Goal: Task Accomplishment & Management: Complete application form

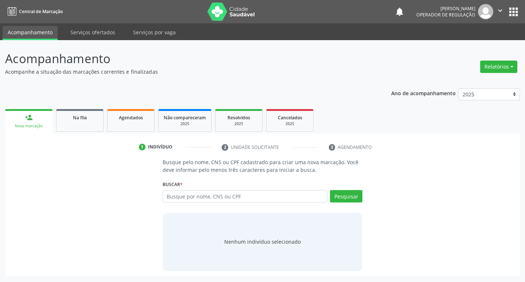
click at [172, 198] on input "text" at bounding box center [245, 196] width 165 height 12
type input "02047193486"
click at [337, 196] on button "Pesquisar" at bounding box center [346, 196] width 32 height 12
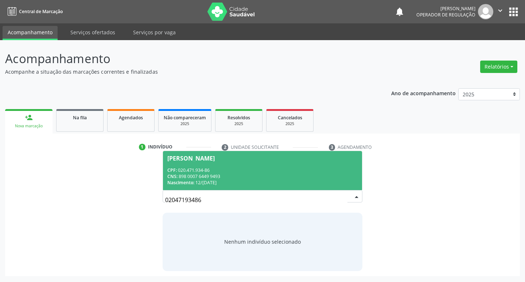
click at [218, 171] on div "CPF: 020.471.934-86" at bounding box center [262, 170] width 191 height 6
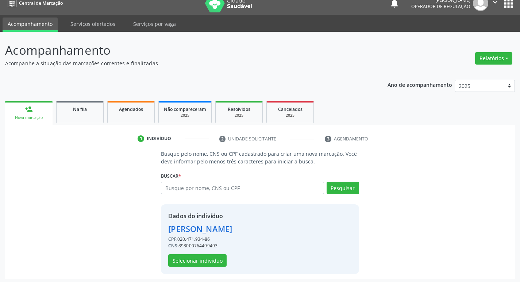
scroll to position [11, 0]
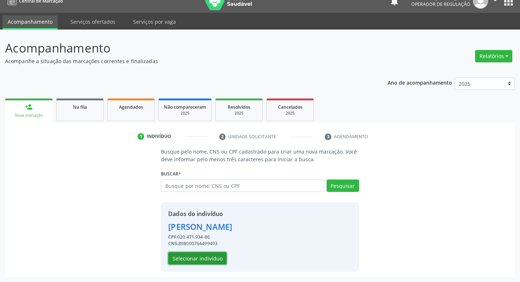
click at [215, 257] on button "Selecionar indivíduo" at bounding box center [197, 258] width 58 height 12
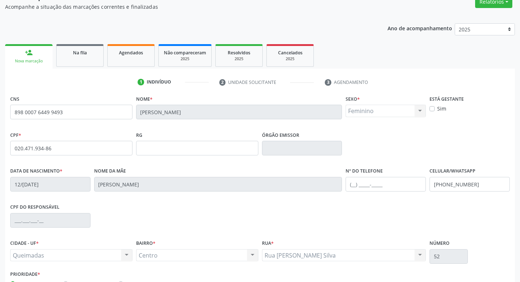
scroll to position [113, 0]
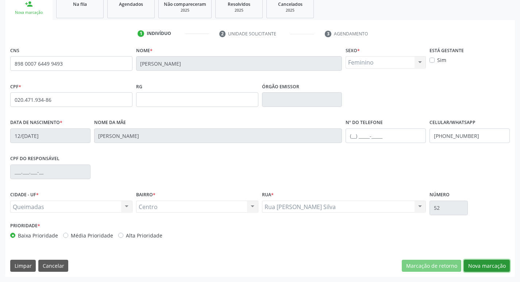
click at [492, 260] on button "Nova marcação" at bounding box center [487, 266] width 46 height 12
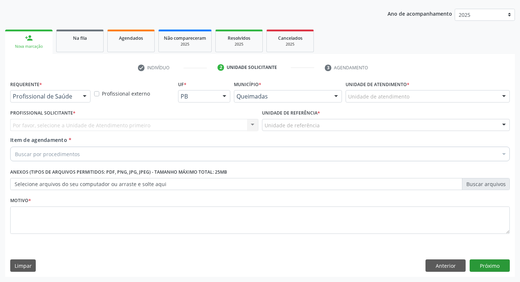
scroll to position [80, 0]
click at [492, 263] on button "Próximo" at bounding box center [490, 265] width 40 height 12
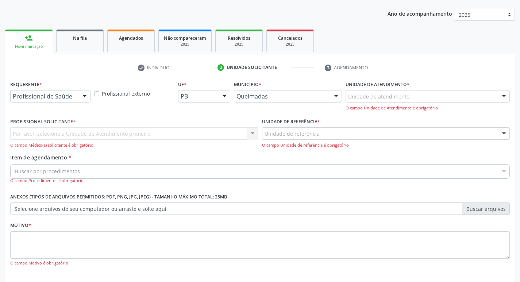
click at [34, 77] on div "check Indivíduo 2 Unidade solicitante 3 Agendamento CNS 898 0007 6449 9493 [GEO…" at bounding box center [260, 185] width 510 height 247
click at [34, 91] on div "Profissional de Saúde" at bounding box center [50, 96] width 80 height 12
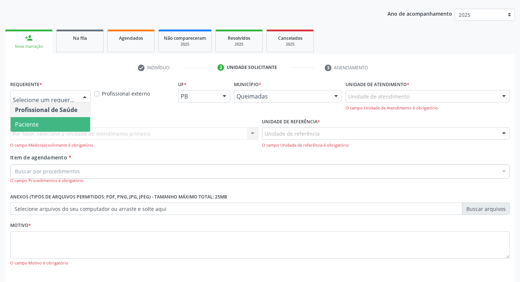
click at [30, 132] on div "Por favor, selecione a Unidade de Atendimento primeiro Nenhum resultado encontr…" at bounding box center [134, 137] width 248 height 21
click at [31, 129] on span "Paciente" at bounding box center [51, 124] width 80 height 15
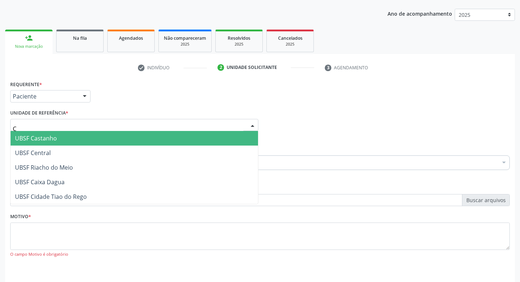
type input "CE"
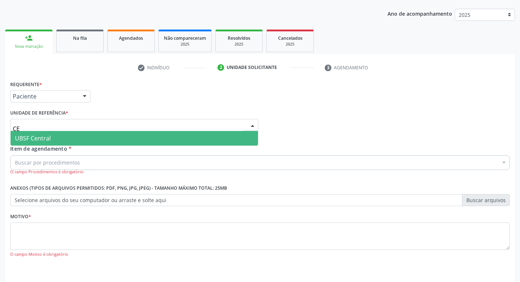
click at [40, 137] on span "UBSF Central" at bounding box center [33, 138] width 36 height 8
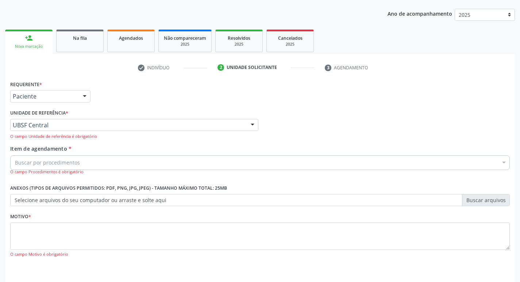
click at [49, 220] on div "Motivo * O [GEOGRAPHIC_DATA] é obrigatório" at bounding box center [260, 234] width 500 height 46
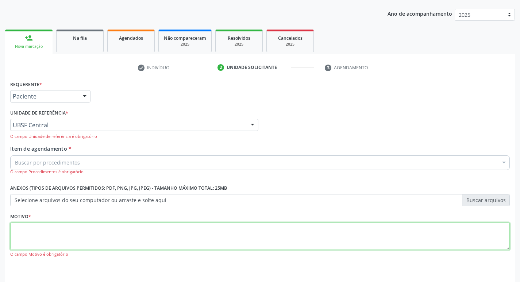
click at [52, 226] on textarea at bounding box center [260, 237] width 500 height 28
type textarea "AVALIACAO"
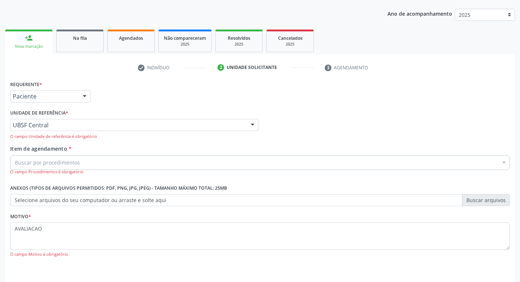
click at [44, 167] on div "Buscar por procedimentos" at bounding box center [260, 162] width 500 height 15
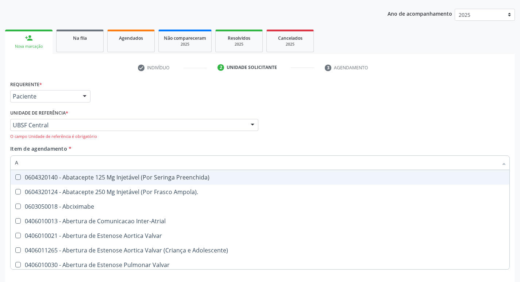
type input "ABDOME"
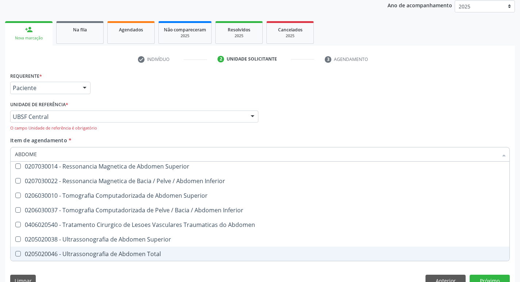
scroll to position [103, 0]
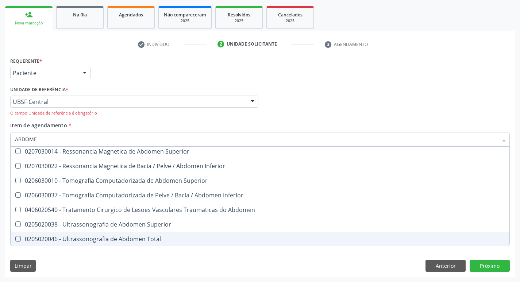
click at [142, 239] on div "0205020046 - Ultrassonografia de Abdomen Total" at bounding box center [260, 239] width 490 height 6
checkbox Total "true"
click at [487, 263] on button "Próximo" at bounding box center [490, 266] width 40 height 12
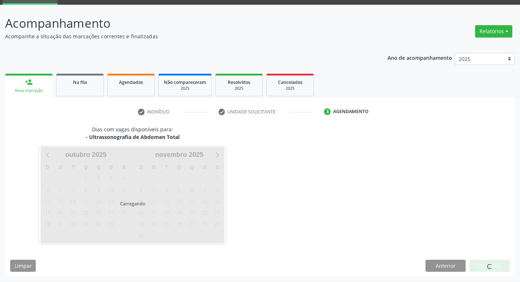
scroll to position [0, 0]
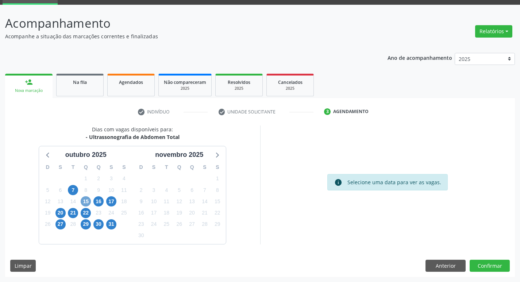
click at [90, 200] on span "15" at bounding box center [86, 201] width 10 height 10
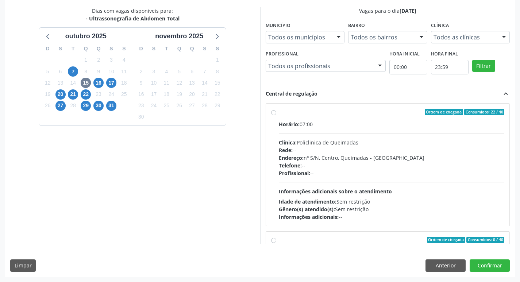
click at [333, 133] on hr at bounding box center [392, 133] width 226 height 0
click at [276, 115] on input "Ordem de chegada Consumidos: 22 / 40 Horário: 07:00 Clínica: Policlinica de Que…" at bounding box center [273, 112] width 5 height 7
radio input "true"
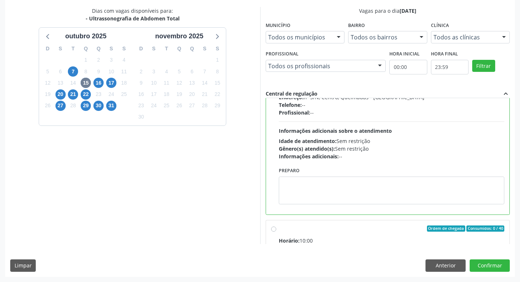
scroll to position [164, 0]
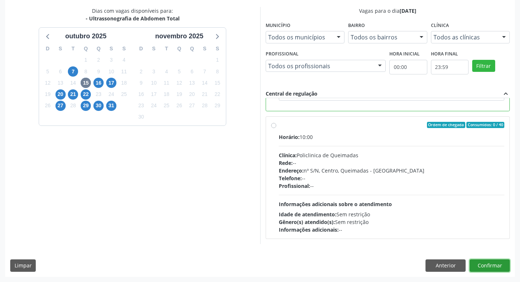
click at [501, 263] on button "Confirmar" at bounding box center [490, 265] width 40 height 12
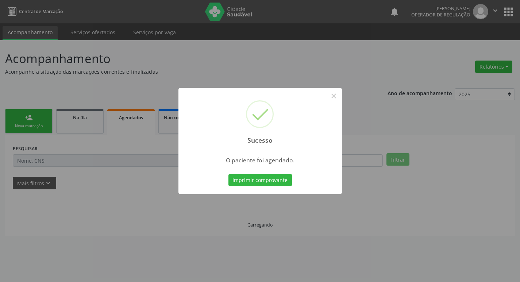
scroll to position [0, 0]
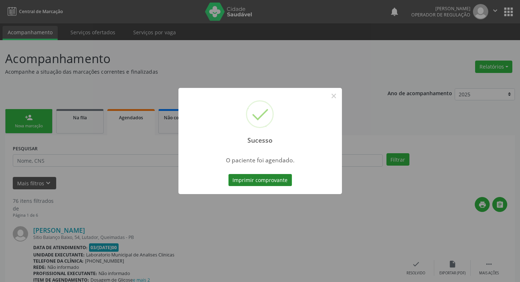
click at [258, 176] on button "Imprimir comprovante" at bounding box center [259, 180] width 63 height 12
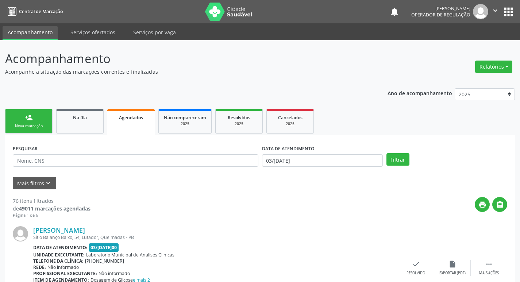
click at [37, 115] on link "person_add Nova marcação" at bounding box center [28, 121] width 47 height 24
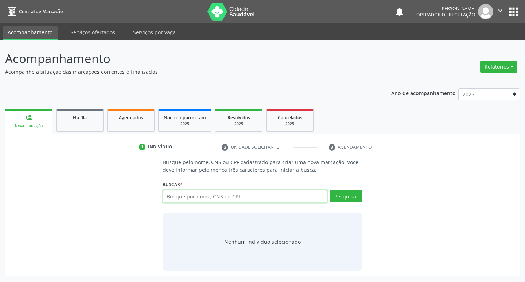
click at [212, 197] on input "text" at bounding box center [245, 196] width 165 height 12
click at [348, 196] on button "Pesquisar" at bounding box center [346, 196] width 32 height 12
click at [231, 203] on div "702403575292326 Busque por nome, CNS ou CPF Nenhum resultado encontrado para: "…" at bounding box center [263, 199] width 200 height 18
click at [230, 200] on input "702403575292326" at bounding box center [245, 196] width 165 height 12
type input "702403"
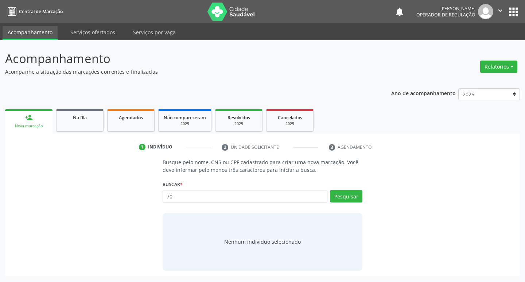
type input "7"
type input "702403575292326"
click at [345, 194] on button "Pesquisar" at bounding box center [346, 196] width 32 height 12
click at [140, 121] on link "Agendados" at bounding box center [130, 120] width 47 height 23
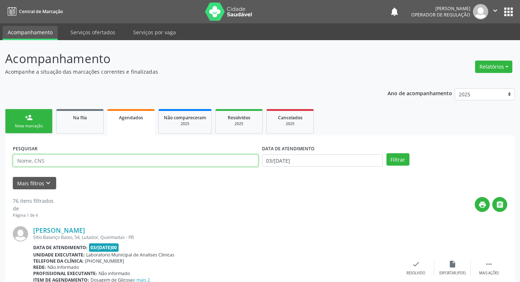
click at [66, 160] on input "text" at bounding box center [136, 160] width 246 height 12
type input "705208472269977"
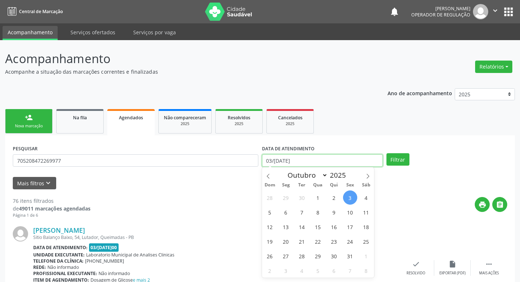
click at [273, 163] on input "03/[DATE]" at bounding box center [322, 160] width 121 height 12
click at [338, 213] on span "9" at bounding box center [334, 212] width 14 height 14
type input "[DATE]"
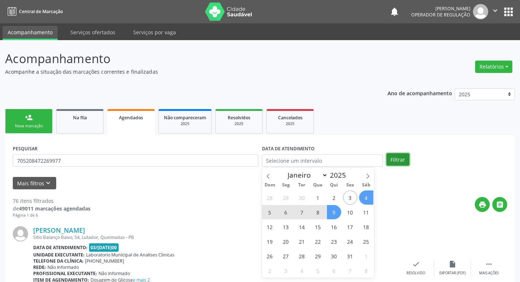
click at [394, 162] on button "Filtrar" at bounding box center [397, 159] width 23 height 12
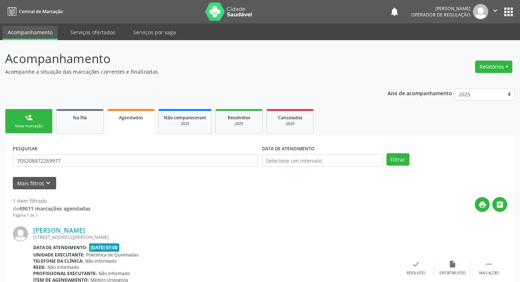
scroll to position [48, 0]
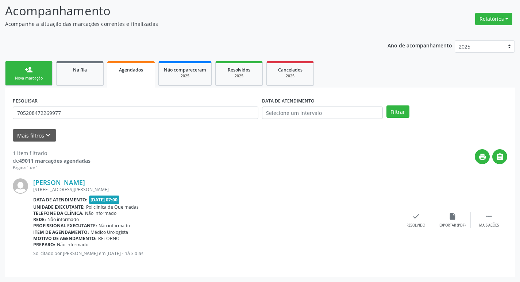
click at [33, 78] on div "Nova marcação" at bounding box center [29, 78] width 36 height 5
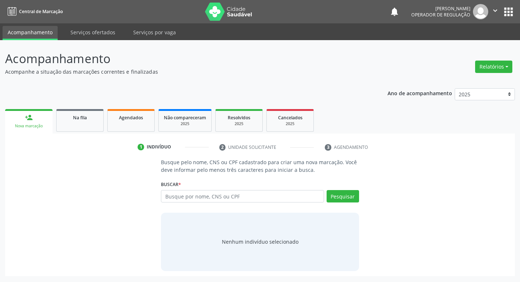
scroll to position [0, 0]
click at [240, 199] on input "text" at bounding box center [245, 196] width 165 height 12
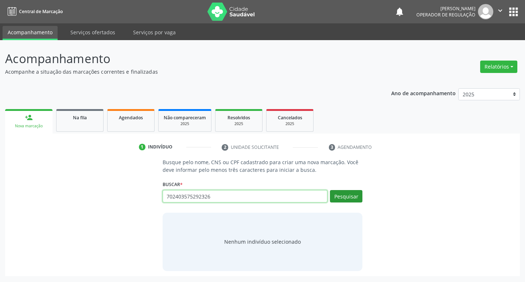
type input "702403575292326"
click at [350, 200] on button "Pesquisar" at bounding box center [346, 196] width 32 height 12
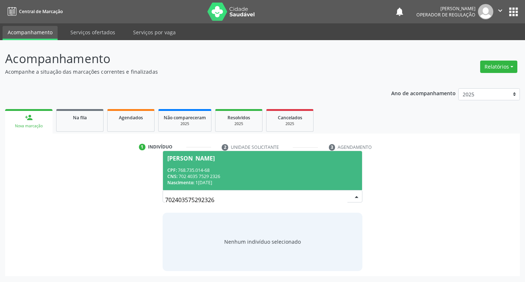
click at [227, 165] on span "[PERSON_NAME] CPF: 768.735.014-68 CNS: 702 4035 7529 2326 Nascimento: 1[DATE]" at bounding box center [263, 170] width 200 height 39
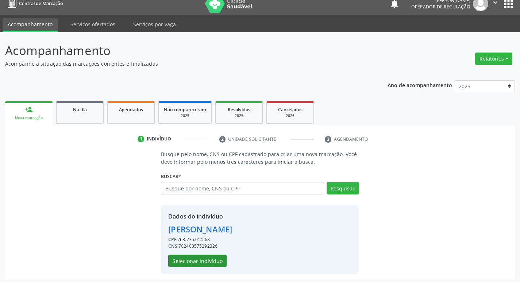
scroll to position [11, 0]
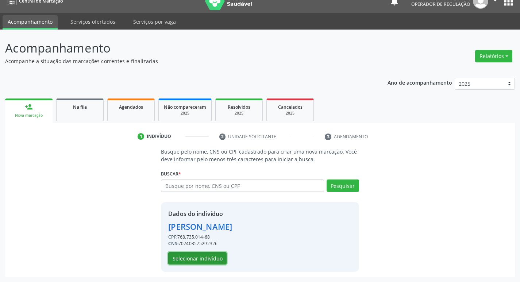
click at [201, 255] on button "Selecionar indivíduo" at bounding box center [197, 258] width 58 height 12
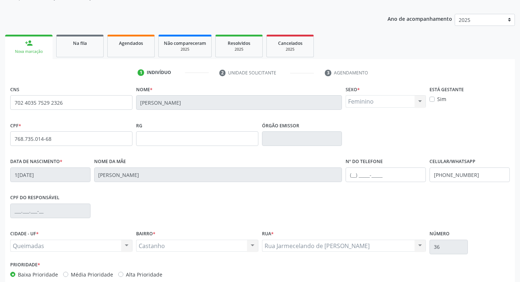
scroll to position [113, 0]
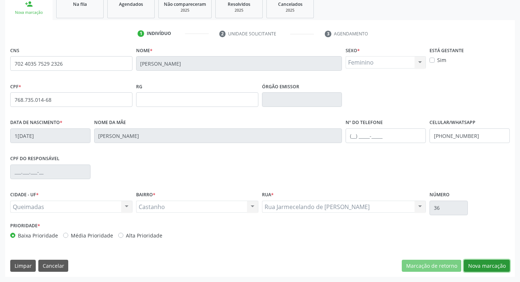
click at [485, 266] on button "Nova marcação" at bounding box center [487, 266] width 46 height 12
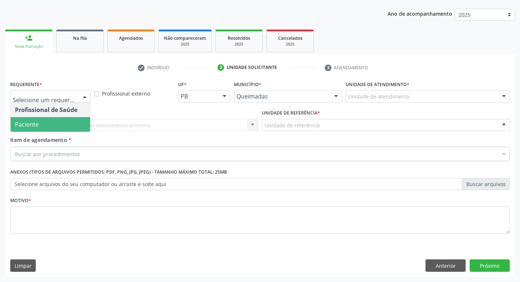
click at [76, 130] on span "Paciente" at bounding box center [51, 124] width 80 height 15
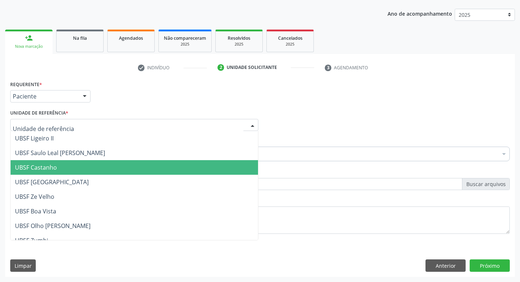
click at [64, 162] on span "UBSF Castanho" at bounding box center [134, 167] width 247 height 15
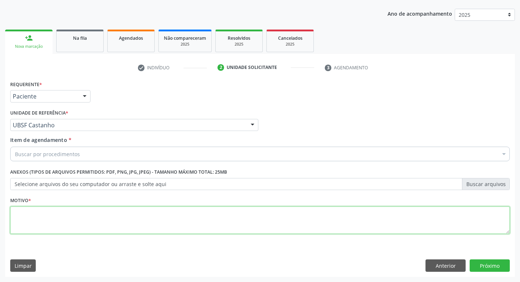
click at [42, 227] on textarea at bounding box center [260, 221] width 500 height 28
type textarea "AVALIACAO"
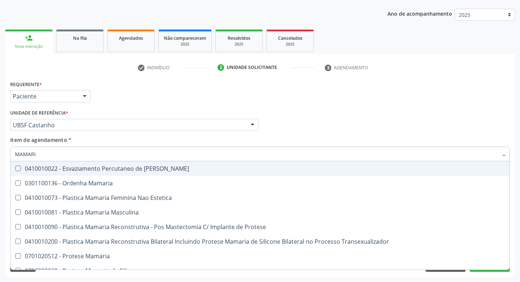
type input "MAMARIA"
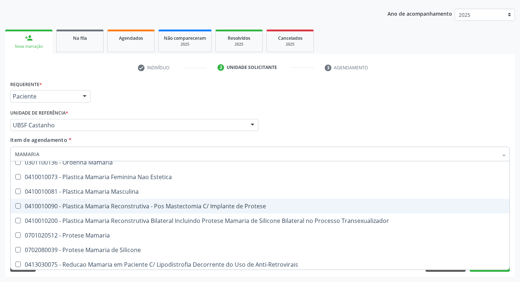
scroll to position [23, 0]
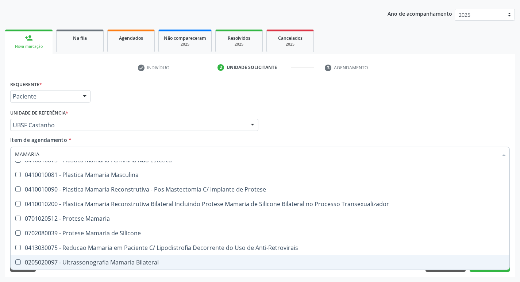
click at [151, 263] on div "0205020097 - Ultrassonografia Mamaria Bilateral" at bounding box center [260, 262] width 490 height 6
checkbox Bilateral "true"
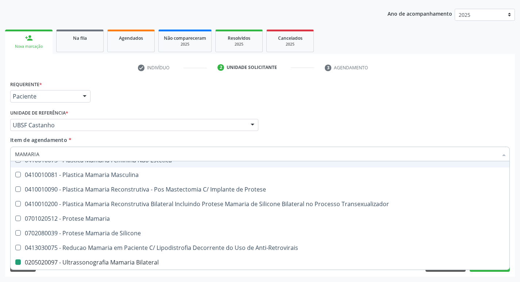
click at [286, 116] on div "Profissional Solicitante Por favor, selecione a Unidade de Atendimento primeiro…" at bounding box center [259, 122] width 503 height 28
checkbox Estetica "true"
checkbox Bilateral "false"
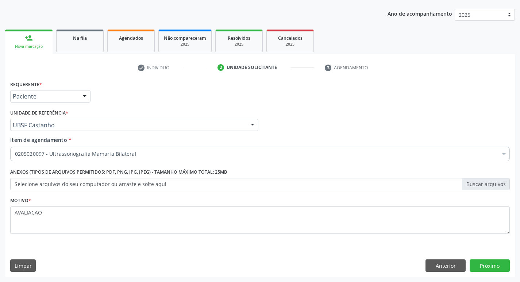
scroll to position [0, 0]
click at [497, 263] on button "Próximo" at bounding box center [490, 265] width 40 height 12
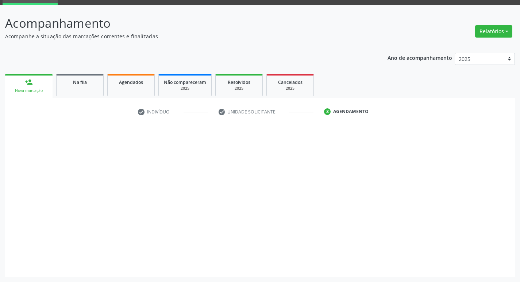
scroll to position [35, 0]
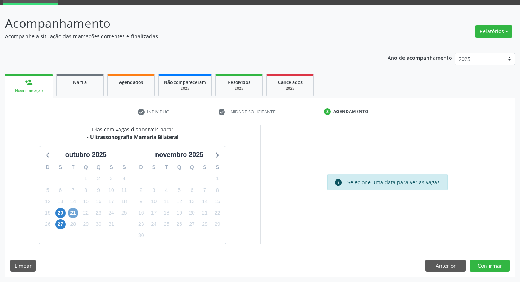
click at [76, 210] on span "21" at bounding box center [73, 213] width 10 height 10
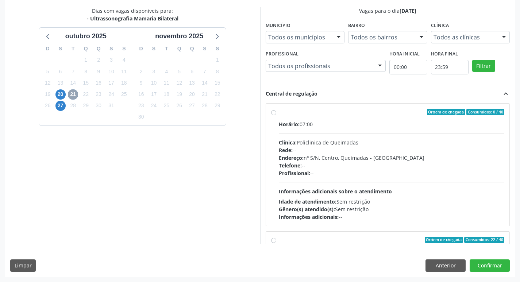
scroll to position [115, 0]
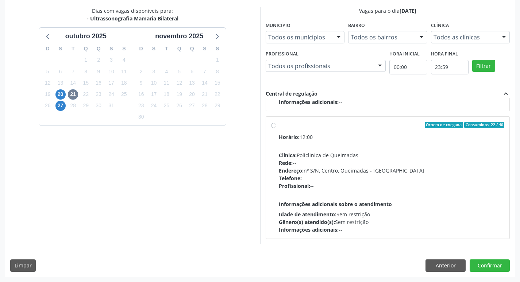
click at [313, 165] on div "Rede: --" at bounding box center [392, 163] width 226 height 8
click at [276, 128] on input "Ordem de chegada Consumidos: 22 / 40 Horário: 12:00 Clínica: Policlinica de Que…" at bounding box center [273, 125] width 5 height 7
radio input "true"
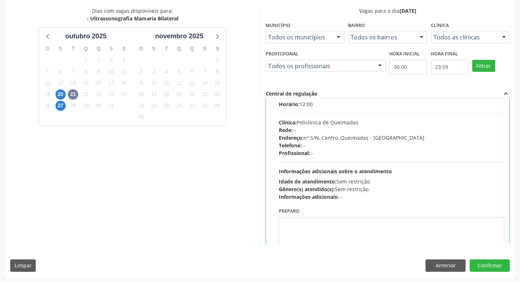
scroll to position [164, 0]
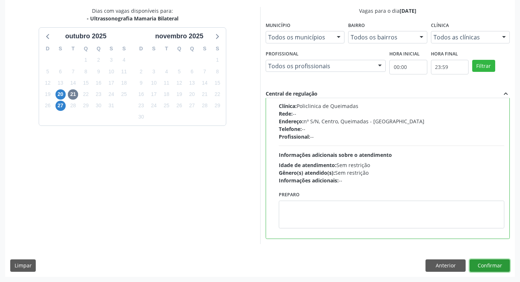
click at [485, 264] on button "Confirmar" at bounding box center [490, 265] width 40 height 12
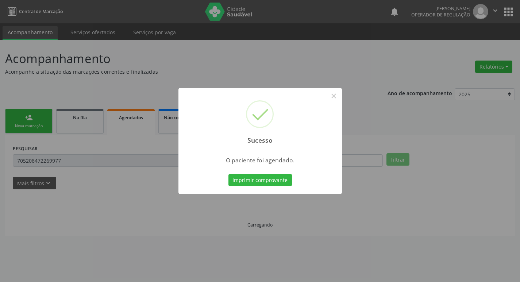
scroll to position [0, 0]
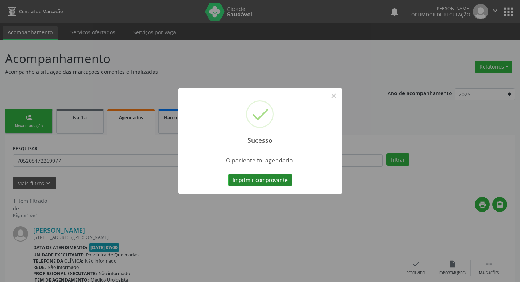
drag, startPoint x: 230, startPoint y: 172, endPoint x: 249, endPoint y: 179, distance: 20.4
click at [243, 176] on div "Imprimir comprovante Cancel" at bounding box center [260, 180] width 67 height 15
click at [249, 179] on button "Imprimir comprovante" at bounding box center [259, 180] width 63 height 12
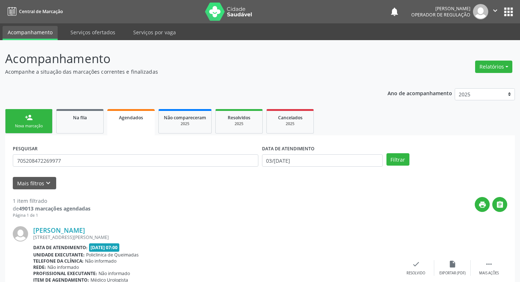
click at [32, 127] on div "Nova marcação" at bounding box center [29, 125] width 36 height 5
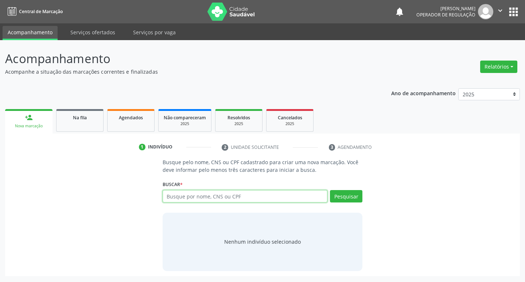
click at [173, 195] on input "text" at bounding box center [245, 196] width 165 height 12
type input "700000319283903"
click at [347, 200] on button "Pesquisar" at bounding box center [346, 196] width 32 height 12
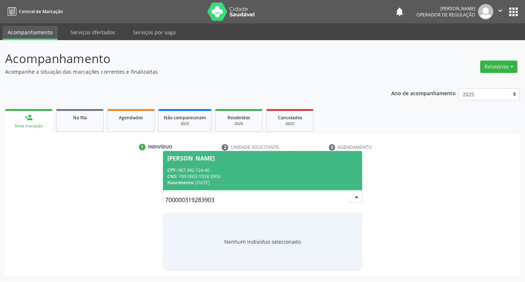
click at [203, 165] on span "[PERSON_NAME] CPF: 067.342.124-40 CNS: 700 0003 1928 3903 Nascimento: [DATE]" at bounding box center [263, 170] width 200 height 39
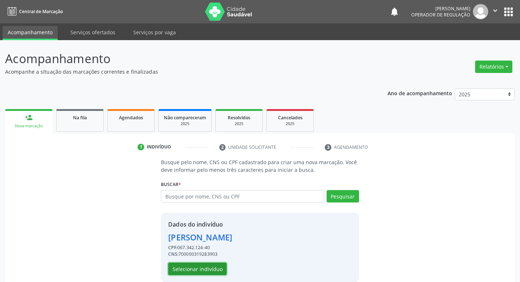
click at [210, 265] on button "Selecionar indivíduo" at bounding box center [197, 269] width 58 height 12
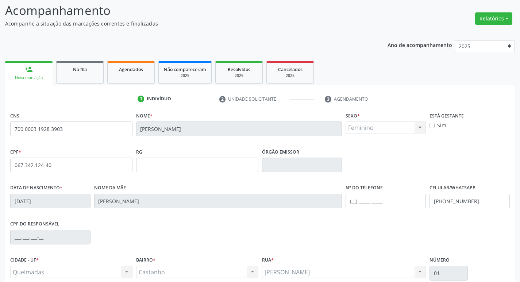
scroll to position [113, 0]
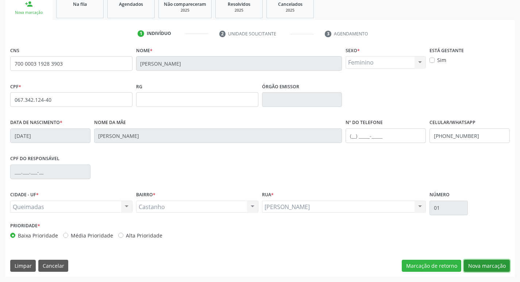
click at [479, 263] on button "Nova marcação" at bounding box center [487, 266] width 46 height 12
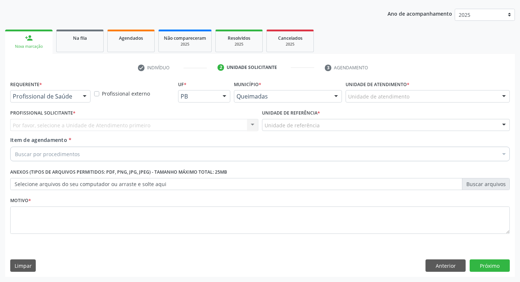
scroll to position [80, 0]
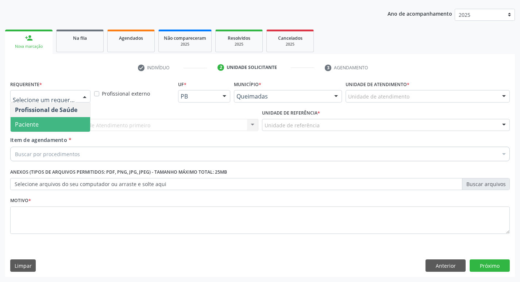
click at [62, 127] on span "Paciente" at bounding box center [51, 124] width 80 height 15
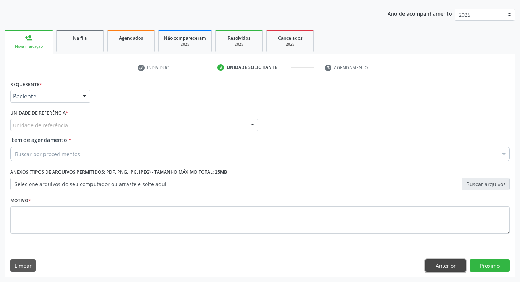
click at [443, 261] on button "Anterior" at bounding box center [445, 265] width 40 height 12
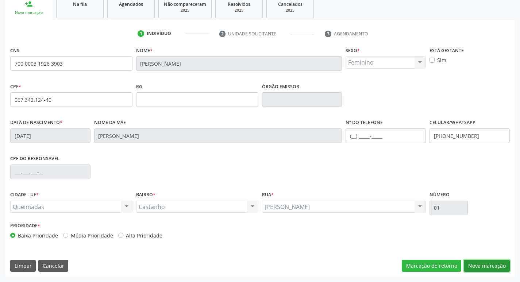
click at [476, 262] on button "Nova marcação" at bounding box center [487, 266] width 46 height 12
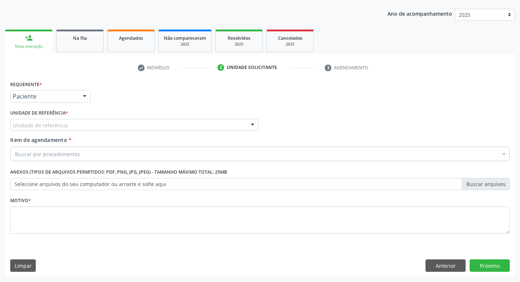
click at [53, 129] on div "Unidade de referência" at bounding box center [134, 125] width 248 height 12
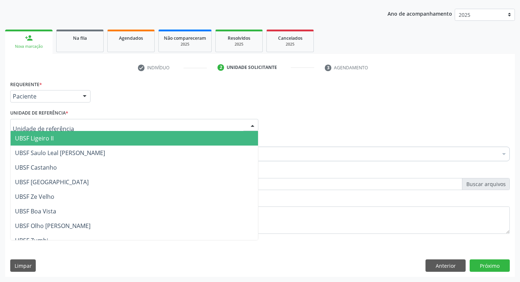
type input "C"
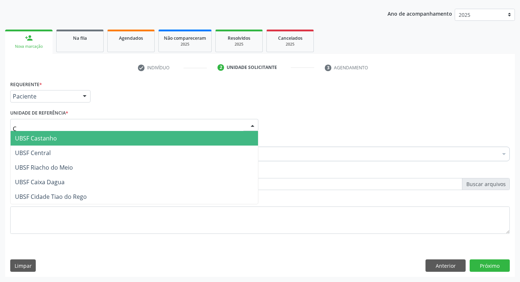
click at [34, 142] on span "UBSF Castanho" at bounding box center [36, 138] width 42 height 8
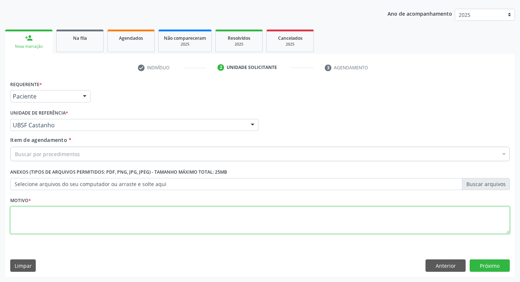
click at [14, 224] on textarea at bounding box center [260, 221] width 500 height 28
type textarea "AVALIACAO"
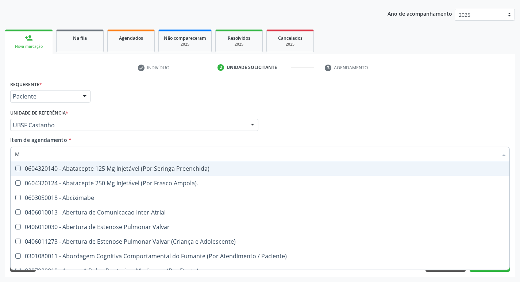
type input "MAMARIA"
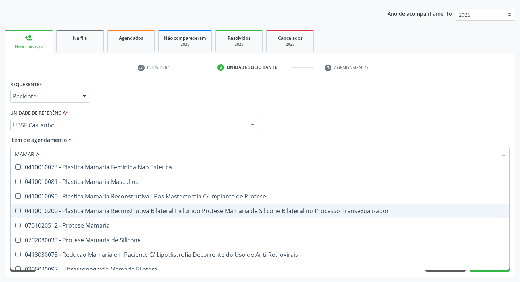
scroll to position [23, 0]
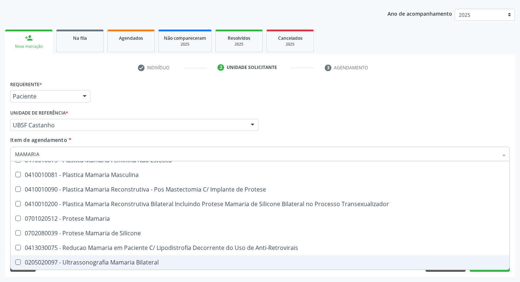
click at [138, 259] on div "0205020097 - Ultrassonografia Mamaria Bilateral" at bounding box center [260, 262] width 490 height 6
checkbox Bilateral "true"
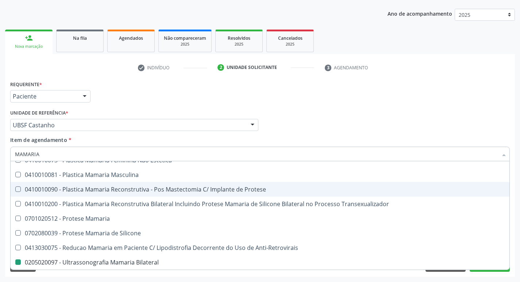
click at [297, 99] on div "Requerente * Paciente Profissional de Saúde Paciente Nenhum resultado encontrad…" at bounding box center [259, 93] width 503 height 28
checkbox Estetica "true"
checkbox Bilateral "false"
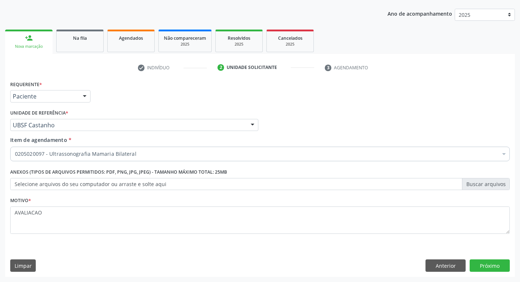
scroll to position [0, 0]
click at [494, 263] on button "Próximo" at bounding box center [490, 265] width 40 height 12
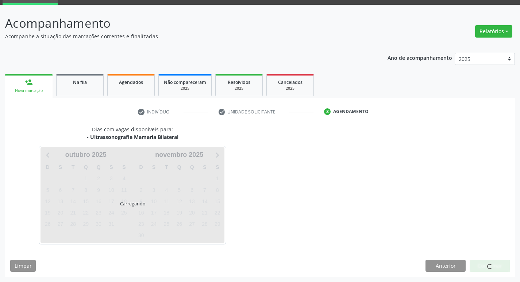
scroll to position [35, 0]
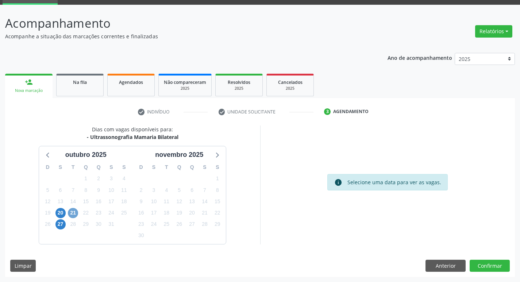
click at [71, 212] on span "21" at bounding box center [73, 213] width 10 height 10
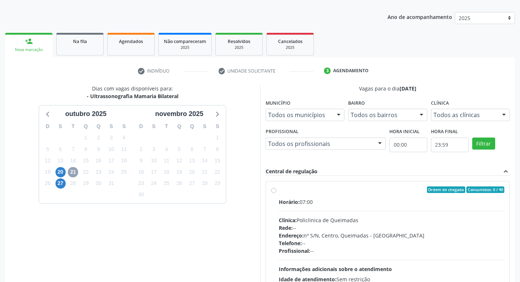
scroll to position [154, 0]
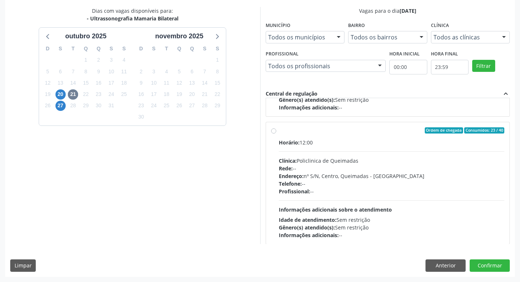
click at [363, 171] on div "Rede: --" at bounding box center [392, 169] width 226 height 8
click at [276, 134] on input "Ordem de chegada Consumidos: 23 / 40 Horário: 12:00 Clínica: Policlinica de Que…" at bounding box center [273, 130] width 5 height 7
radio input "true"
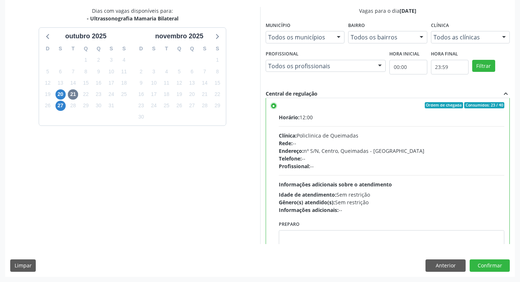
scroll to position [164, 0]
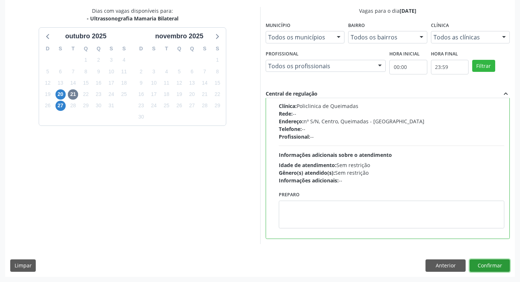
click at [487, 263] on button "Confirmar" at bounding box center [490, 265] width 40 height 12
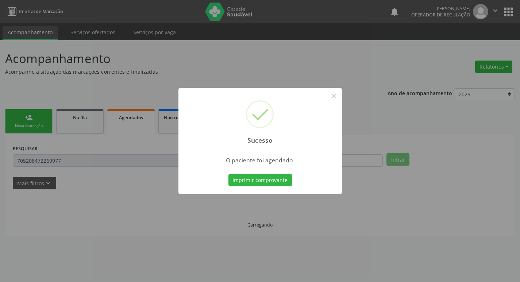
scroll to position [0, 0]
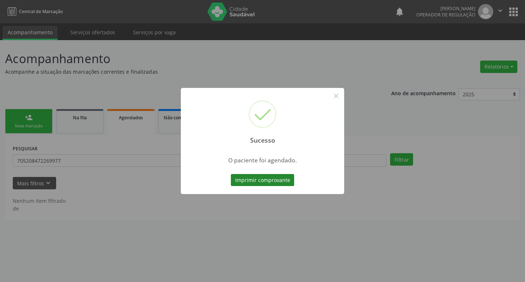
click at [248, 176] on button "Imprimir comprovante" at bounding box center [262, 180] width 63 height 12
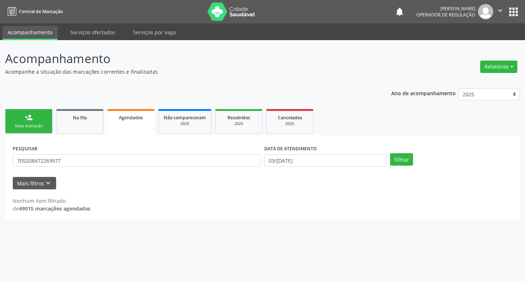
click at [47, 121] on link "person_add Nova marcação" at bounding box center [28, 121] width 47 height 24
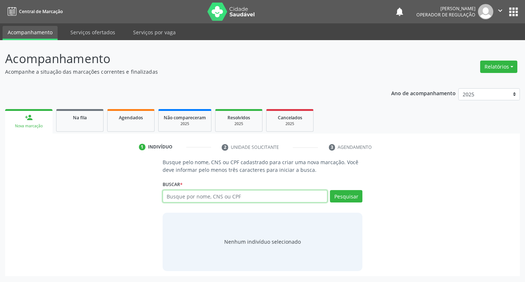
click at [220, 195] on input "text" at bounding box center [245, 196] width 165 height 12
type input "700405975591849"
click at [338, 201] on button "Pesquisar" at bounding box center [346, 196] width 32 height 12
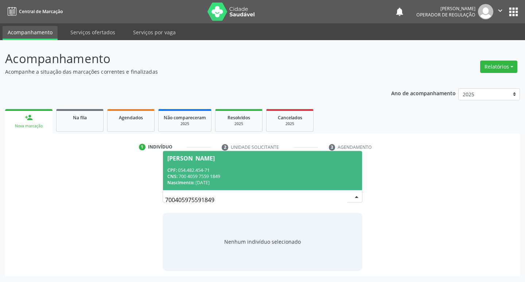
click at [253, 170] on div "CPF: 054.482.454-71" at bounding box center [262, 170] width 191 height 6
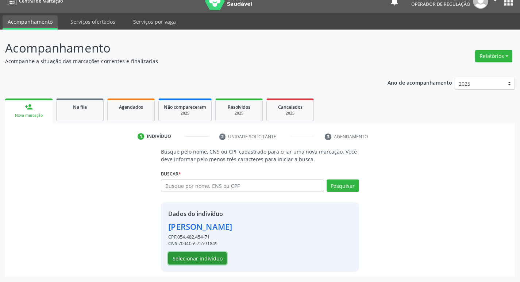
click at [185, 262] on button "Selecionar indivíduo" at bounding box center [197, 258] width 58 height 12
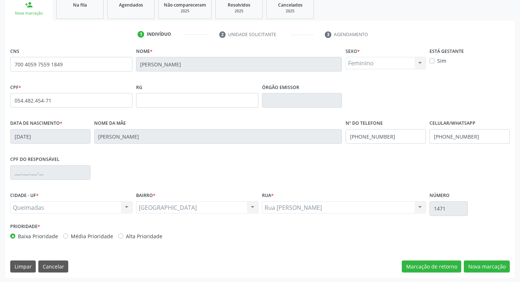
scroll to position [113, 0]
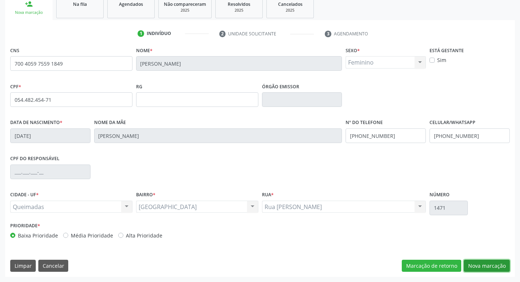
click at [485, 269] on button "Nova marcação" at bounding box center [487, 266] width 46 height 12
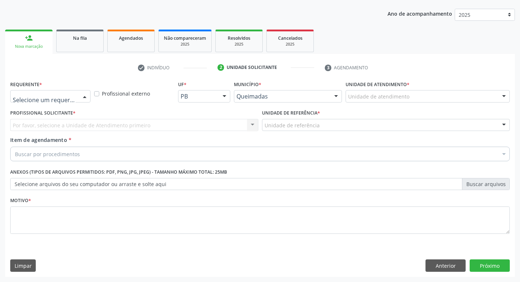
click at [56, 92] on div at bounding box center [50, 96] width 80 height 12
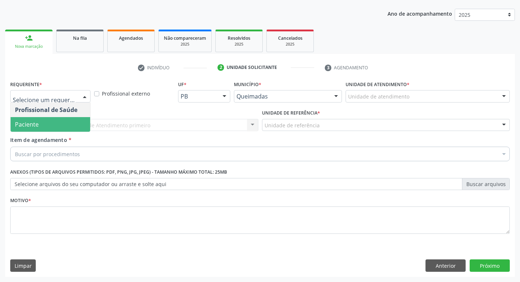
click at [43, 126] on span "Paciente" at bounding box center [51, 124] width 80 height 15
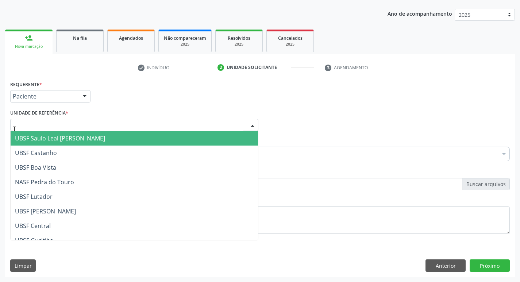
type input "TI"
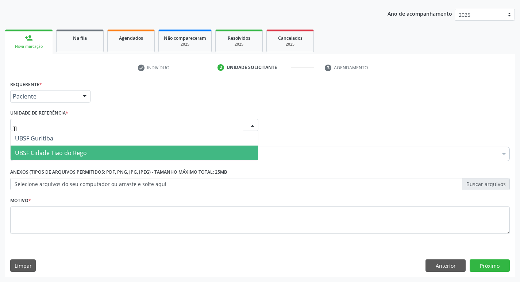
click at [83, 153] on span "UBSF Cidade Tiao do Rego" at bounding box center [51, 153] width 72 height 8
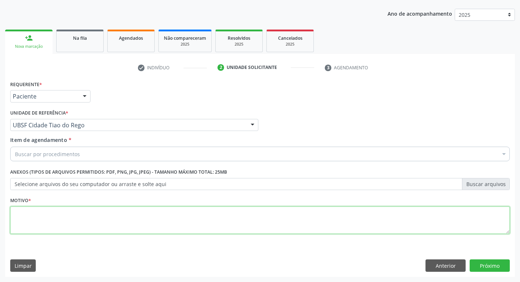
click at [55, 233] on textarea at bounding box center [260, 221] width 500 height 28
type textarea "AVALIACAO"
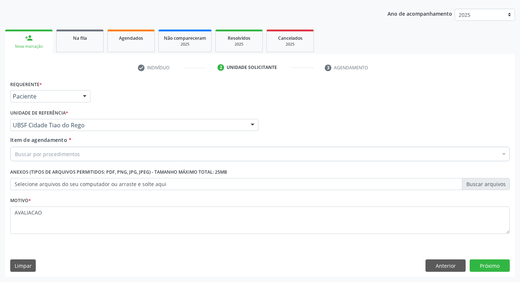
click at [109, 162] on div "Item de agendamento * Buscar por procedimentos Selecionar todos 0604320140 - Ab…" at bounding box center [259, 150] width 503 height 28
click at [108, 158] on div "Buscar por procedimentos" at bounding box center [260, 154] width 500 height 15
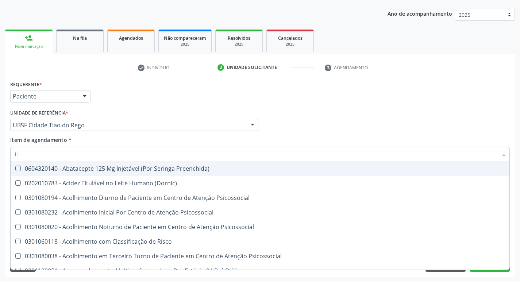
type input "HEMOGR"
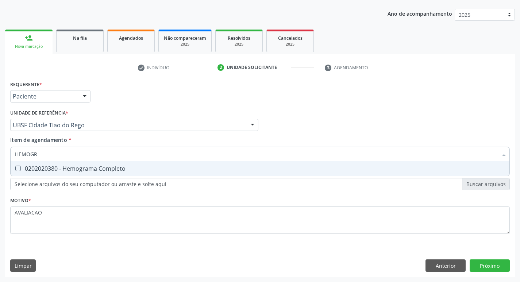
click at [86, 171] on div "0202020380 - Hemograma Completo" at bounding box center [260, 169] width 490 height 6
checkbox Completo "true"
type input "HEMOG"
checkbox Completo "false"
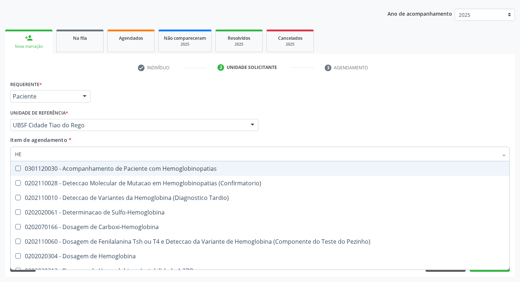
type input "H"
checkbox Completo "false"
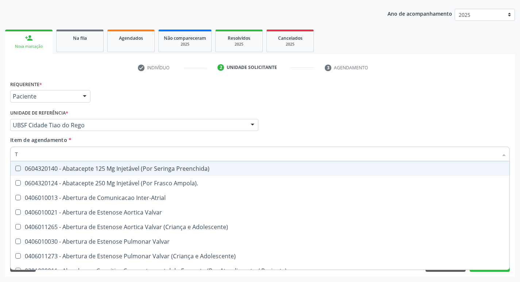
type input "TEMPO DE C"
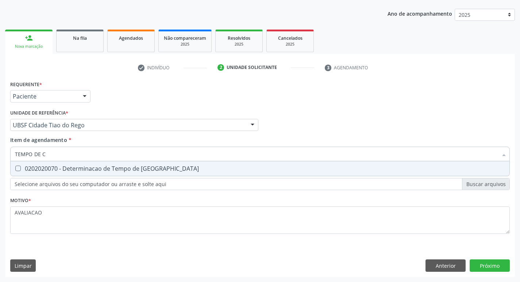
click at [109, 172] on div "0202020070 - Determinacao de Tempo de [GEOGRAPHIC_DATA]" at bounding box center [260, 169] width 490 height 6
checkbox Coagulacao "true"
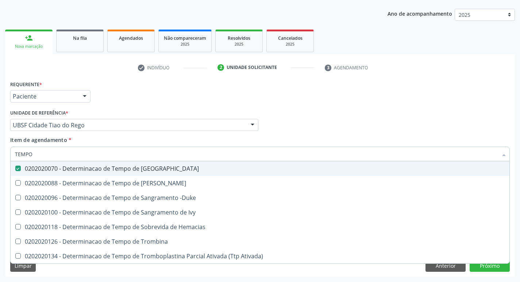
type input "TEMPO"
checkbox Coagulacao "false"
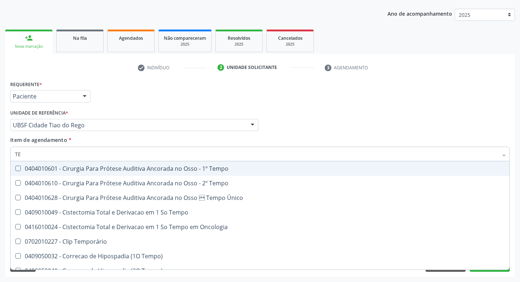
type input "T"
checkbox Coagulacao "false"
checkbox Seletiva "false"
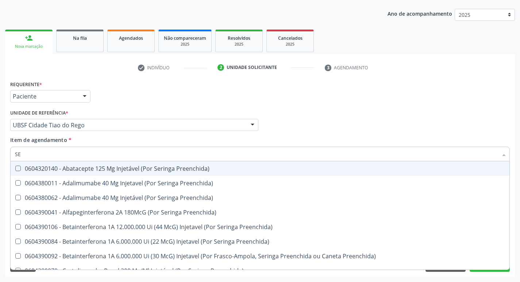
type input "S"
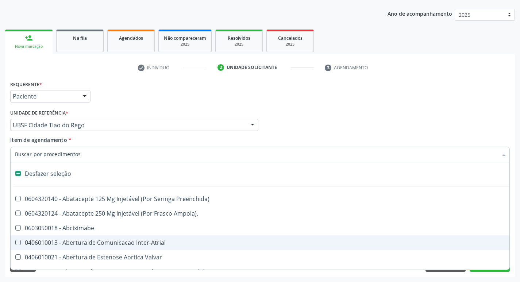
click at [455, 115] on div "Profissional Solicitante Por favor, selecione a Unidade de Atendimento primeiro…" at bounding box center [259, 122] width 503 height 28
checkbox Ampola\)\ "true"
checkbox Abciximabe "true"
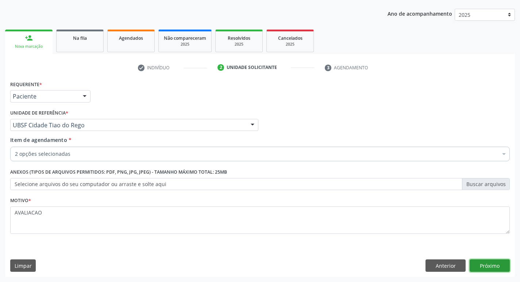
click at [484, 265] on button "Próximo" at bounding box center [490, 265] width 40 height 12
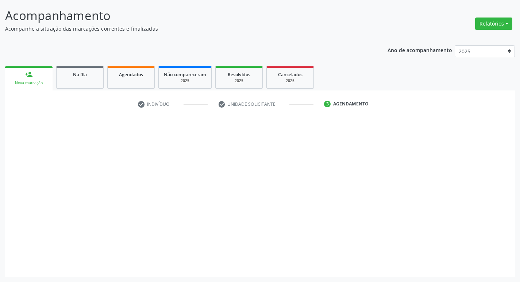
scroll to position [43, 0]
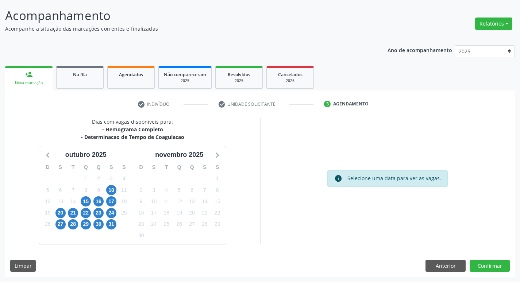
click at [80, 201] on div "15" at bounding box center [86, 201] width 13 height 11
click at [83, 202] on span "15" at bounding box center [86, 201] width 10 height 10
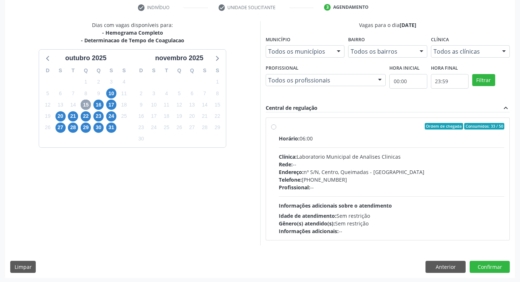
scroll to position [141, 0]
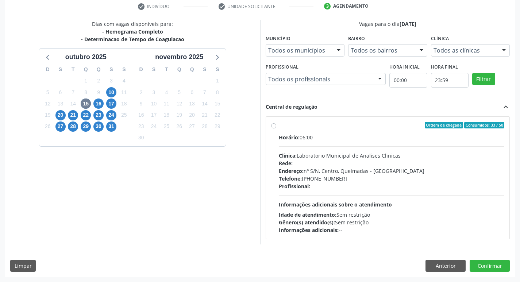
click at [375, 195] on hr at bounding box center [392, 195] width 226 height 0
click at [276, 128] on input "Ordem de chegada Consumidos: 33 / 50 Horário: 06:00 Clínica: Laboratorio Munici…" at bounding box center [273, 125] width 5 height 7
radio input "true"
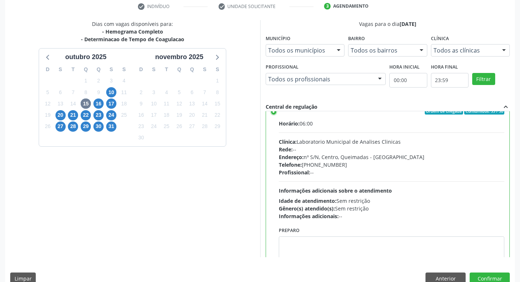
scroll to position [36, 0]
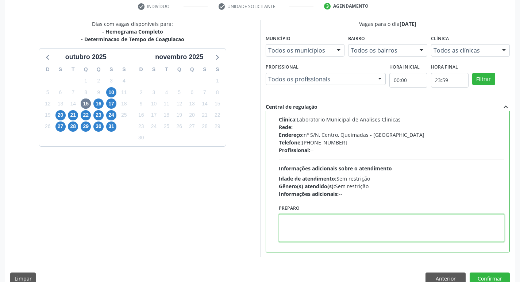
click at [317, 229] on textarea at bounding box center [392, 228] width 226 height 28
paste textarea "IR EM [GEOGRAPHIC_DATA]"
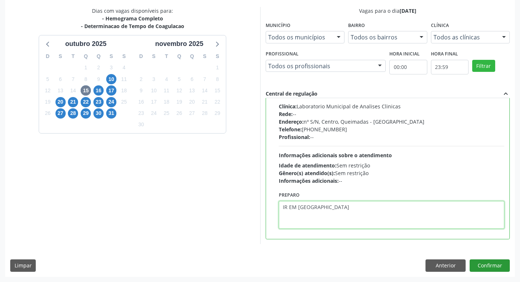
type textarea "IR EM [GEOGRAPHIC_DATA]"
click at [496, 264] on button "Confirmar" at bounding box center [490, 265] width 40 height 12
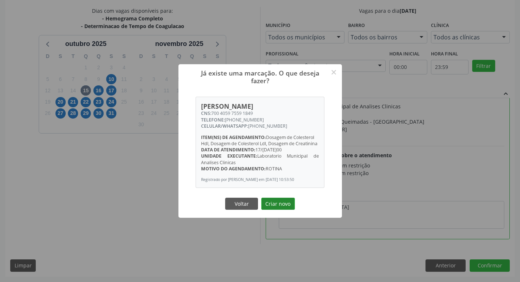
click at [278, 209] on button "Criar novo" at bounding box center [278, 204] width 34 height 12
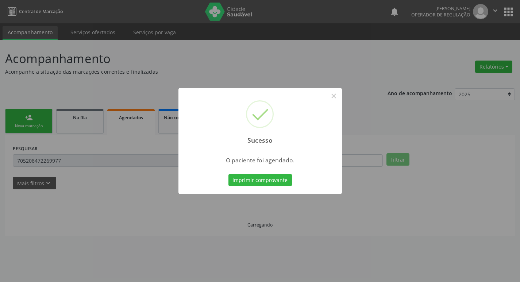
scroll to position [0, 0]
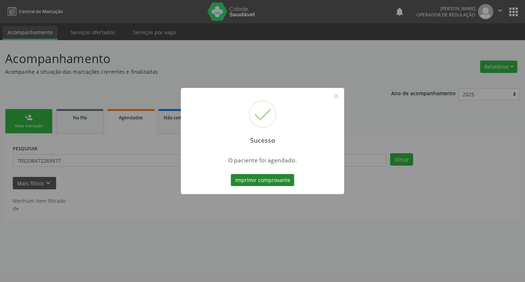
click at [256, 178] on button "Imprimir comprovante" at bounding box center [262, 180] width 63 height 12
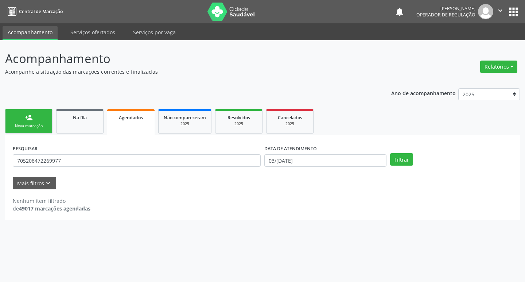
click at [40, 127] on div "Nova marcação" at bounding box center [29, 125] width 36 height 5
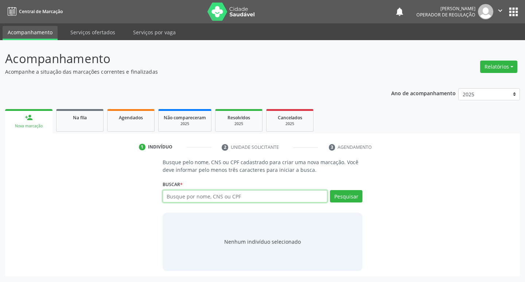
click at [209, 197] on input "text" at bounding box center [245, 196] width 165 height 12
type input "700505528424356"
click at [351, 195] on button "Pesquisar" at bounding box center [346, 196] width 32 height 12
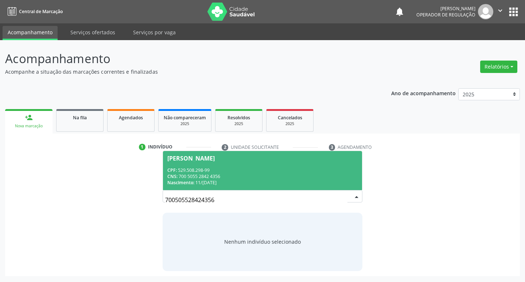
click at [214, 165] on span "[PERSON_NAME] CPF: 529.508.298-99 CNS: 700 5055 2842 4356 Nascimento: [DATE]" at bounding box center [263, 170] width 200 height 39
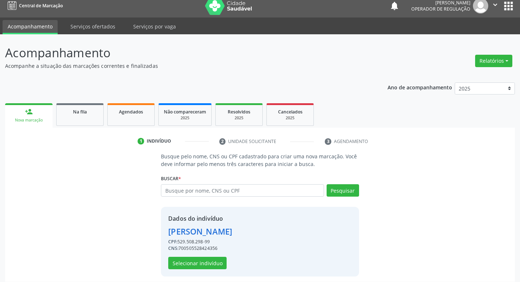
scroll to position [11, 0]
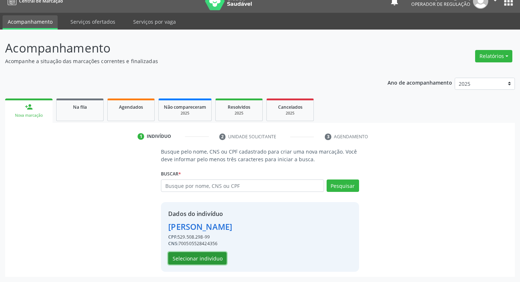
click at [198, 263] on button "Selecionar indivíduo" at bounding box center [197, 258] width 58 height 12
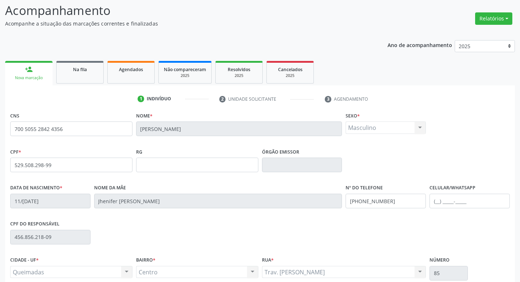
scroll to position [113, 0]
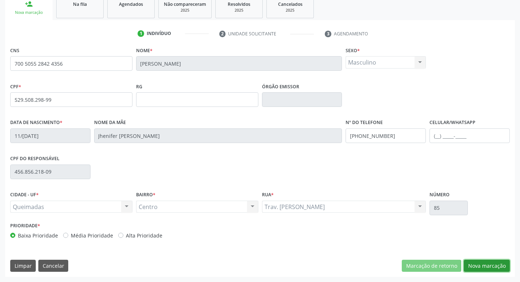
click at [489, 262] on button "Nova marcação" at bounding box center [487, 266] width 46 height 12
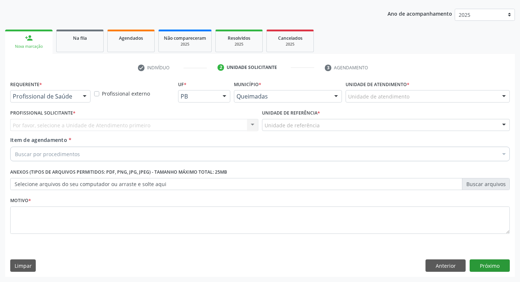
scroll to position [80, 0]
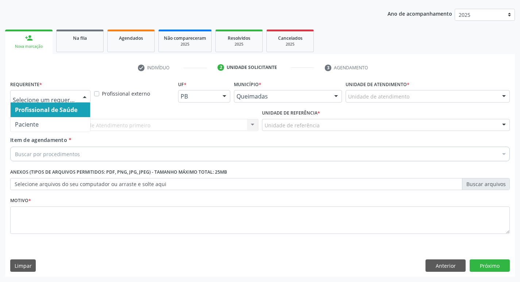
click at [53, 100] on div at bounding box center [50, 96] width 80 height 12
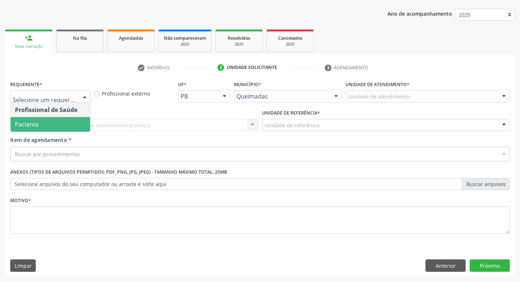
click at [54, 128] on span "Paciente" at bounding box center [51, 124] width 80 height 15
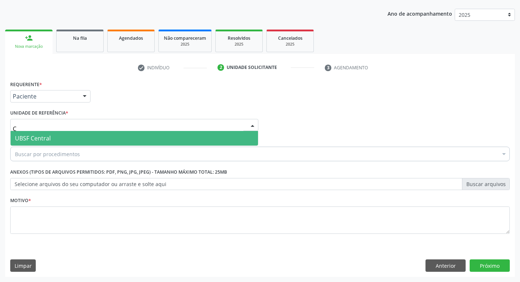
type input "CE"
click at [61, 140] on span "UBSF Central" at bounding box center [134, 138] width 247 height 15
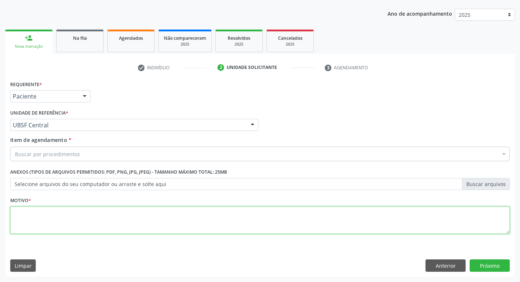
click at [46, 231] on textarea at bounding box center [260, 221] width 500 height 28
type textarea "AVALIACAO"
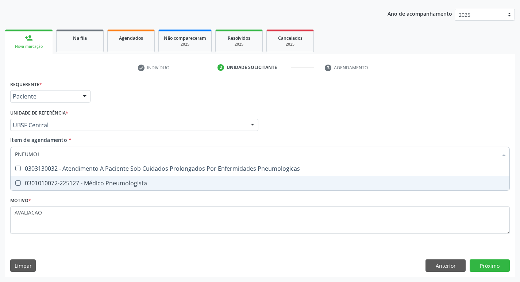
type input "PNEUMOLO"
click at [80, 185] on div "0301010072-225127 - Médico Pneumologista" at bounding box center [260, 183] width 490 height 6
checkbox Pneumologista "true"
click at [495, 266] on div "Requerente * Paciente Profissional de Saúde Paciente Nenhum resultado encontrad…" at bounding box center [260, 178] width 510 height 198
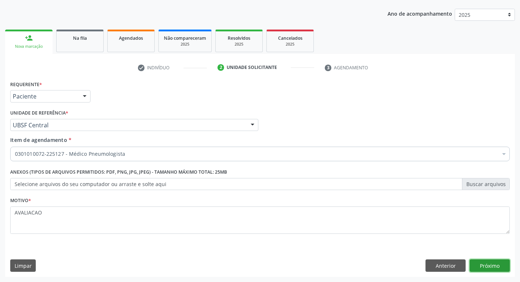
click at [495, 266] on button "Próximo" at bounding box center [490, 265] width 40 height 12
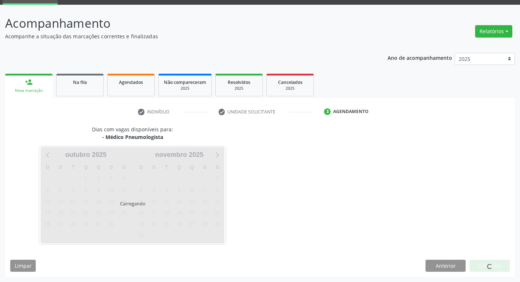
scroll to position [35, 0]
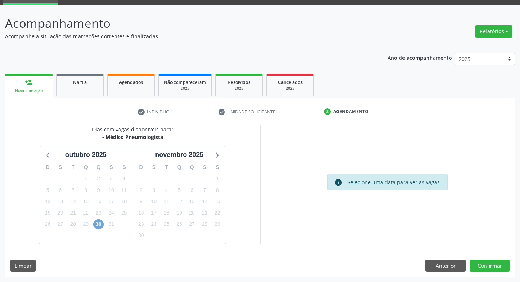
click at [99, 224] on span "30" at bounding box center [98, 224] width 10 height 10
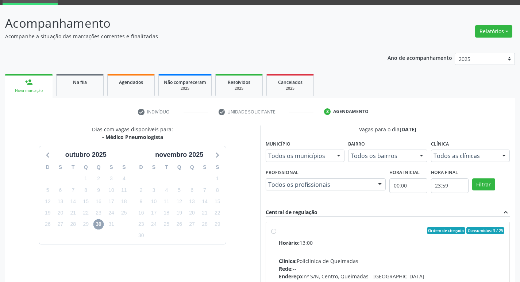
scroll to position [141, 0]
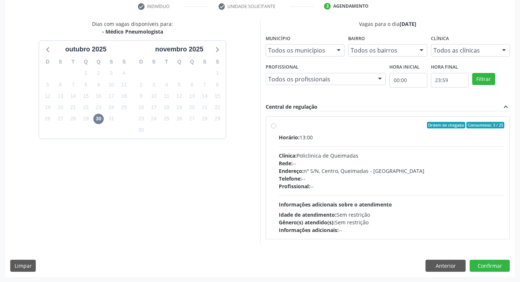
click at [383, 190] on div "Profissional: --" at bounding box center [392, 186] width 226 height 8
click at [276, 128] on input "Ordem de chegada Consumidos: 3 / 25 Horário: 13:00 Clínica: Policlinica de Quei…" at bounding box center [273, 125] width 5 height 7
radio input "true"
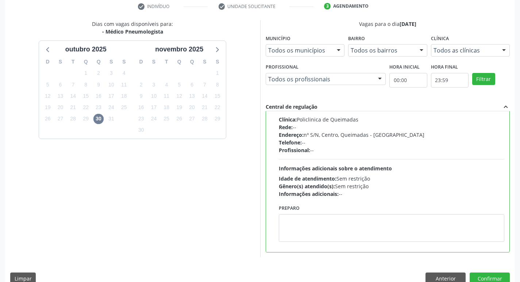
scroll to position [154, 0]
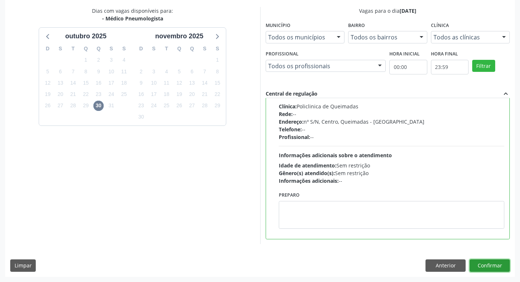
click at [489, 265] on button "Confirmar" at bounding box center [490, 265] width 40 height 12
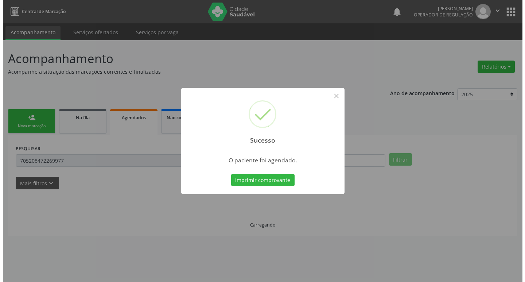
scroll to position [0, 0]
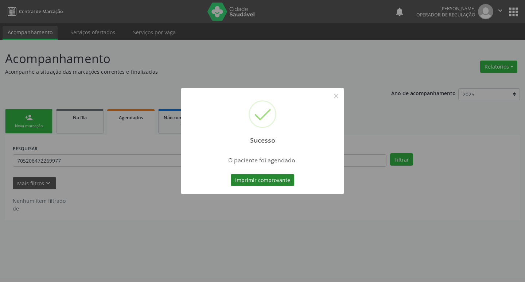
click at [255, 181] on button "Imprimir comprovante" at bounding box center [262, 180] width 63 height 12
